Goal: Communication & Community: Answer question/provide support

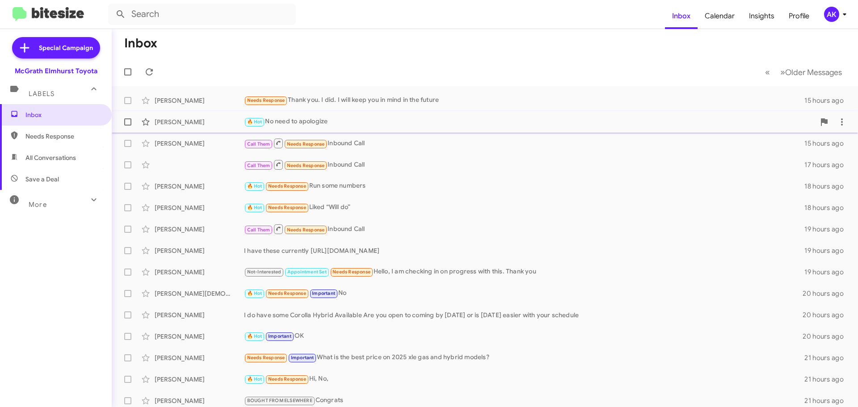
click at [331, 126] on div "🔥 Hot No need to apologize" at bounding box center [529, 122] width 571 height 10
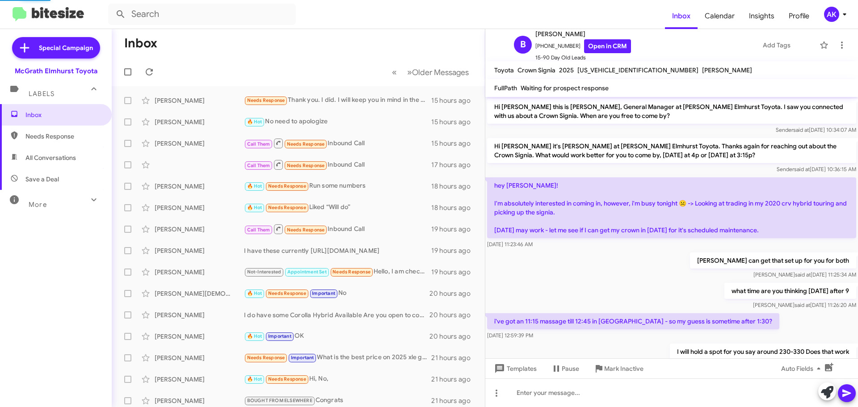
scroll to position [110, 0]
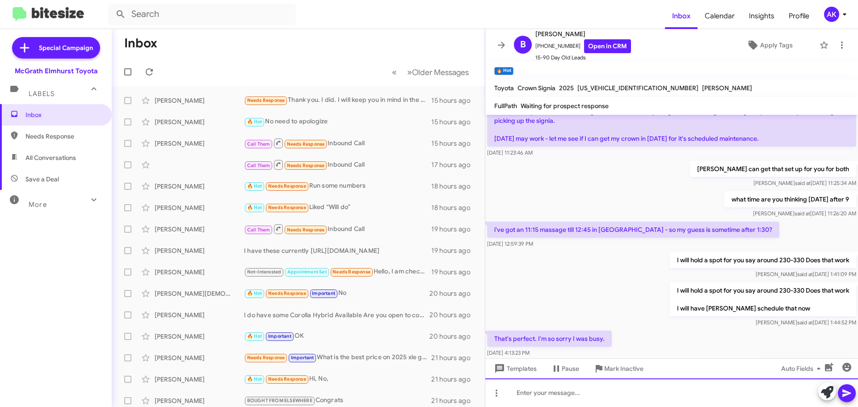
click at [583, 394] on div at bounding box center [671, 393] width 373 height 29
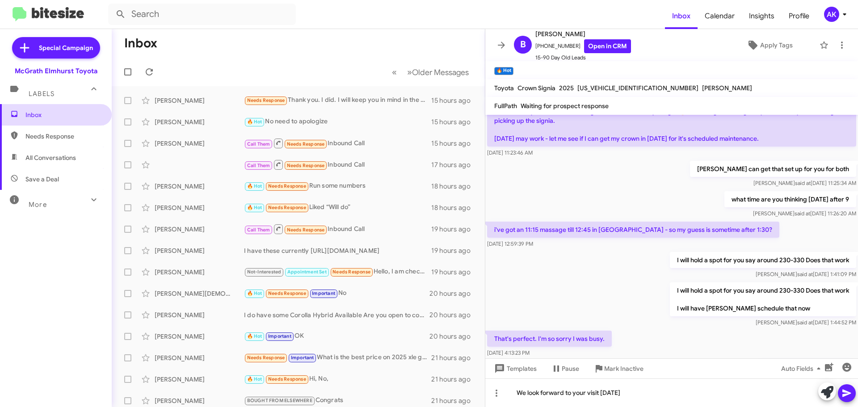
click at [47, 116] on span "Inbox" at bounding box center [63, 114] width 76 height 9
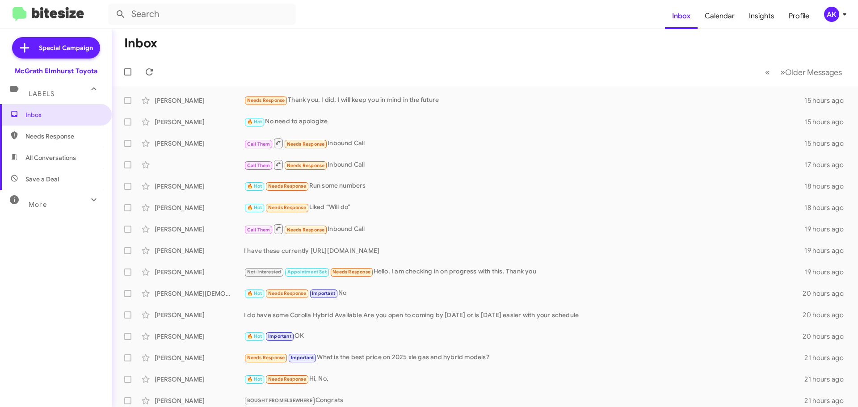
click at [39, 132] on span "Needs Response" at bounding box center [63, 136] width 76 height 9
type input "in:needs-response"
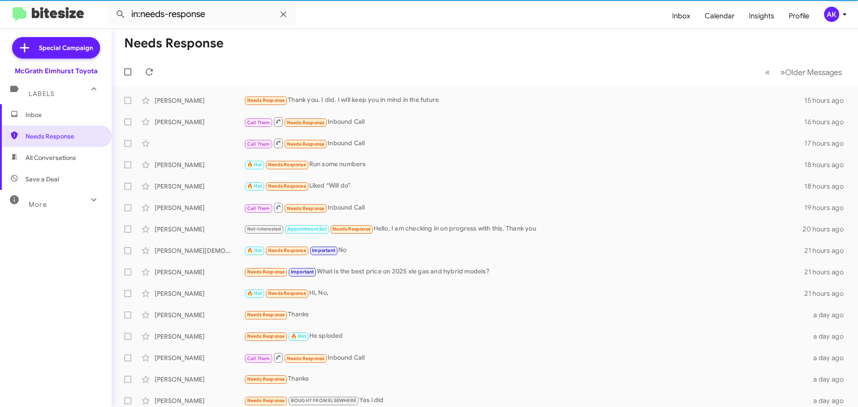
click at [42, 113] on span "Inbox" at bounding box center [63, 114] width 76 height 9
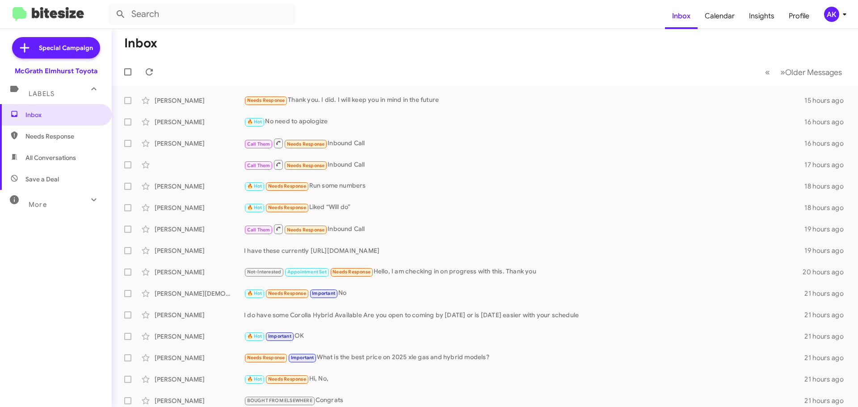
click at [32, 163] on span "All Conversations" at bounding box center [56, 157] width 112 height 21
type input "in:all-conversations"
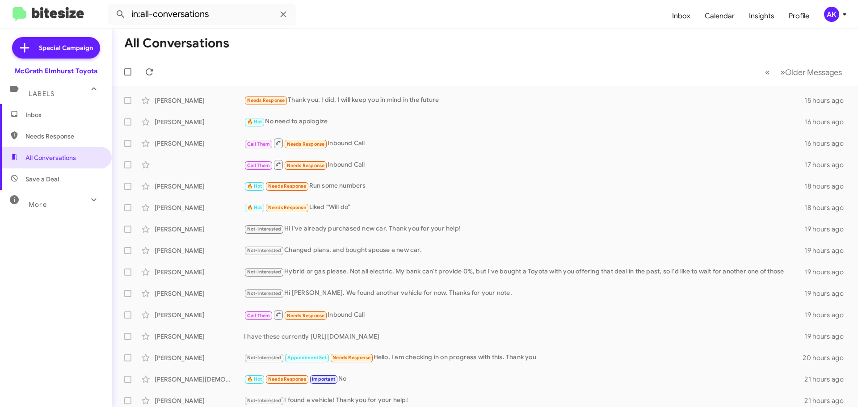
click at [52, 119] on span "Inbox" at bounding box center [56, 114] width 112 height 21
